Goal: Check status: Check status

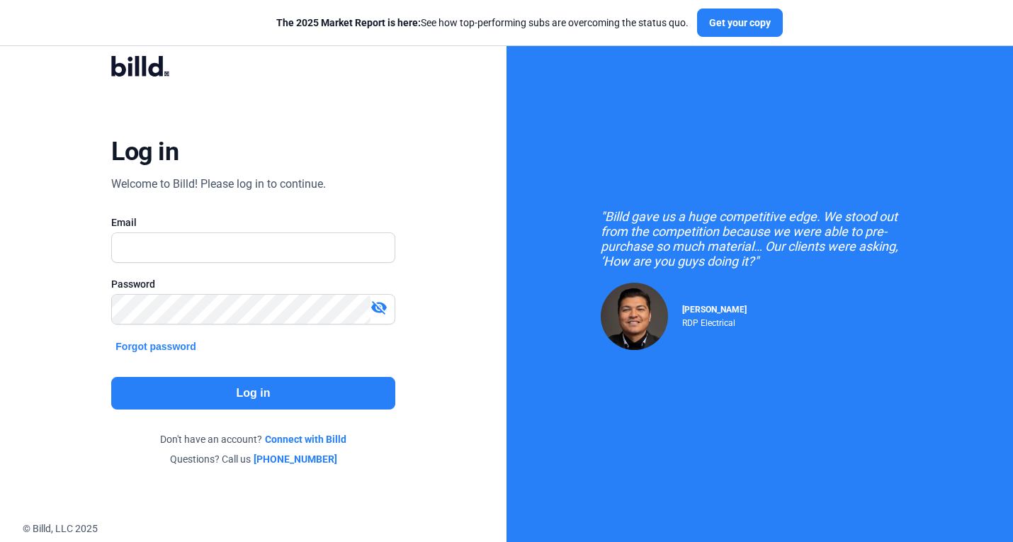
click at [283, 249] on input "text" at bounding box center [253, 247] width 282 height 29
click at [272, 242] on input "text" at bounding box center [245, 247] width 267 height 29
type input "[PERSON_NAME][EMAIL_ADDRESS][DOMAIN_NAME]"
click at [293, 390] on button "Log in" at bounding box center [252, 393] width 283 height 33
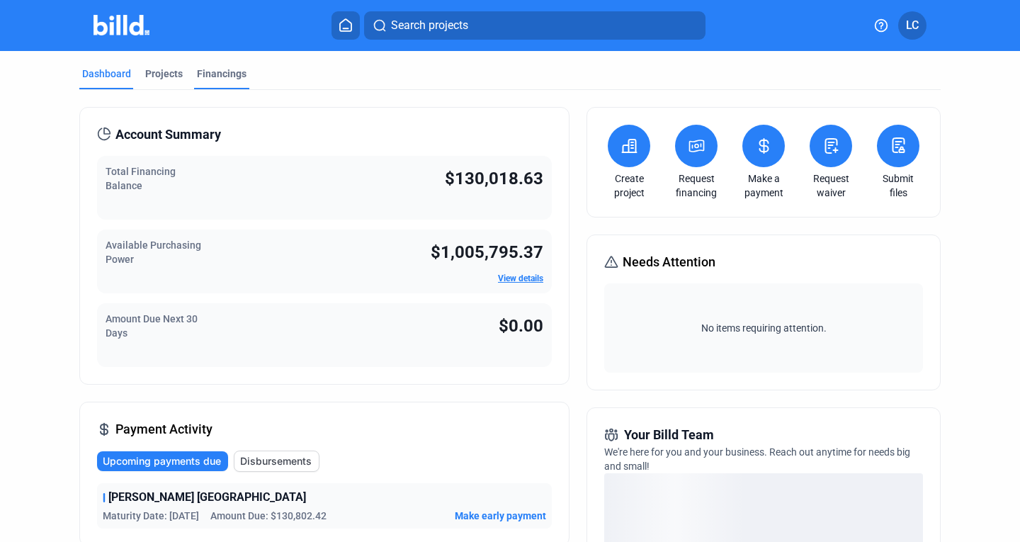
click at [221, 71] on div "Financings" at bounding box center [222, 74] width 50 height 14
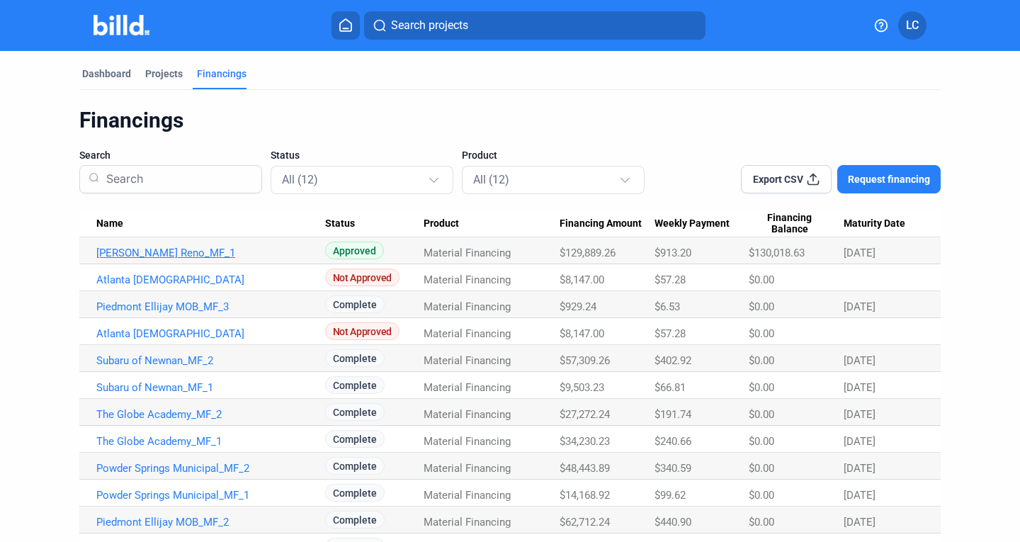
click at [181, 254] on link "[PERSON_NAME] Reno_MF_1" at bounding box center [210, 252] width 229 height 13
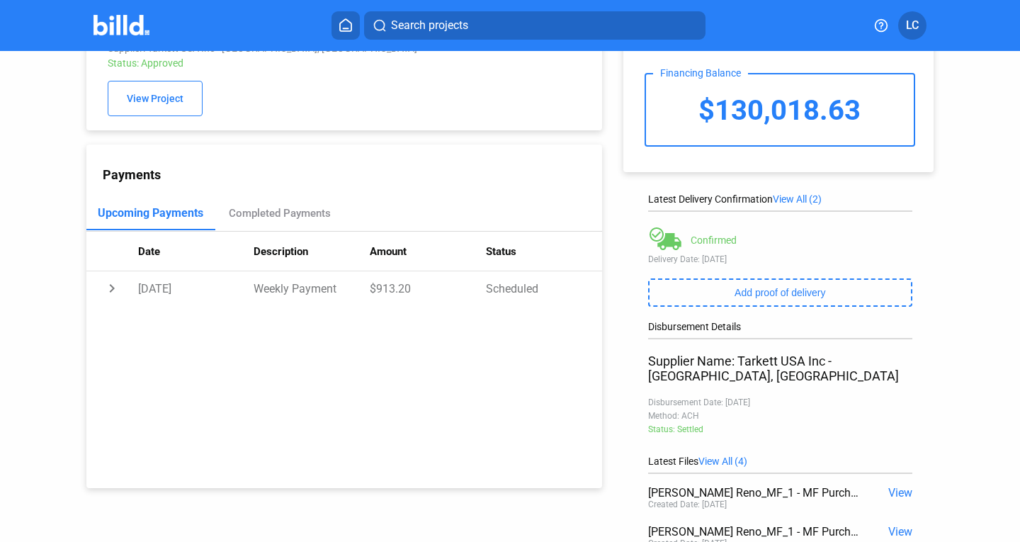
scroll to position [142, 0]
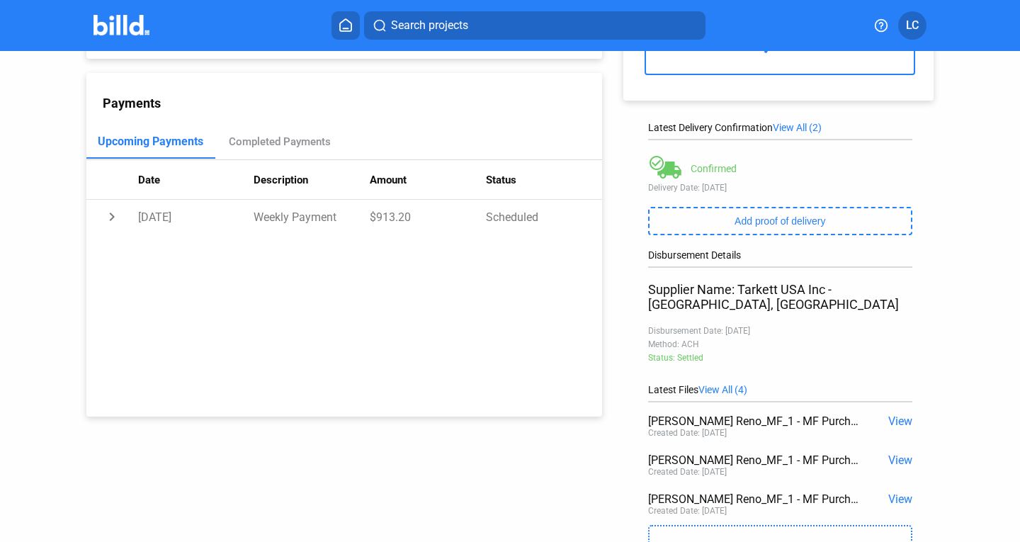
click at [892, 414] on span "View" at bounding box center [900, 420] width 24 height 13
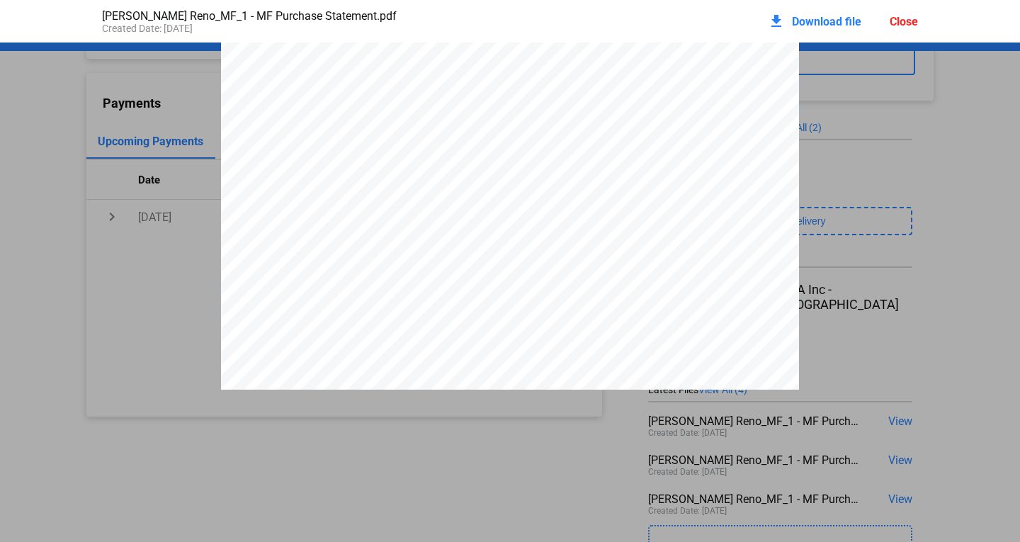
scroll to position [3437, 0]
